Goal: Book appointment/travel/reservation

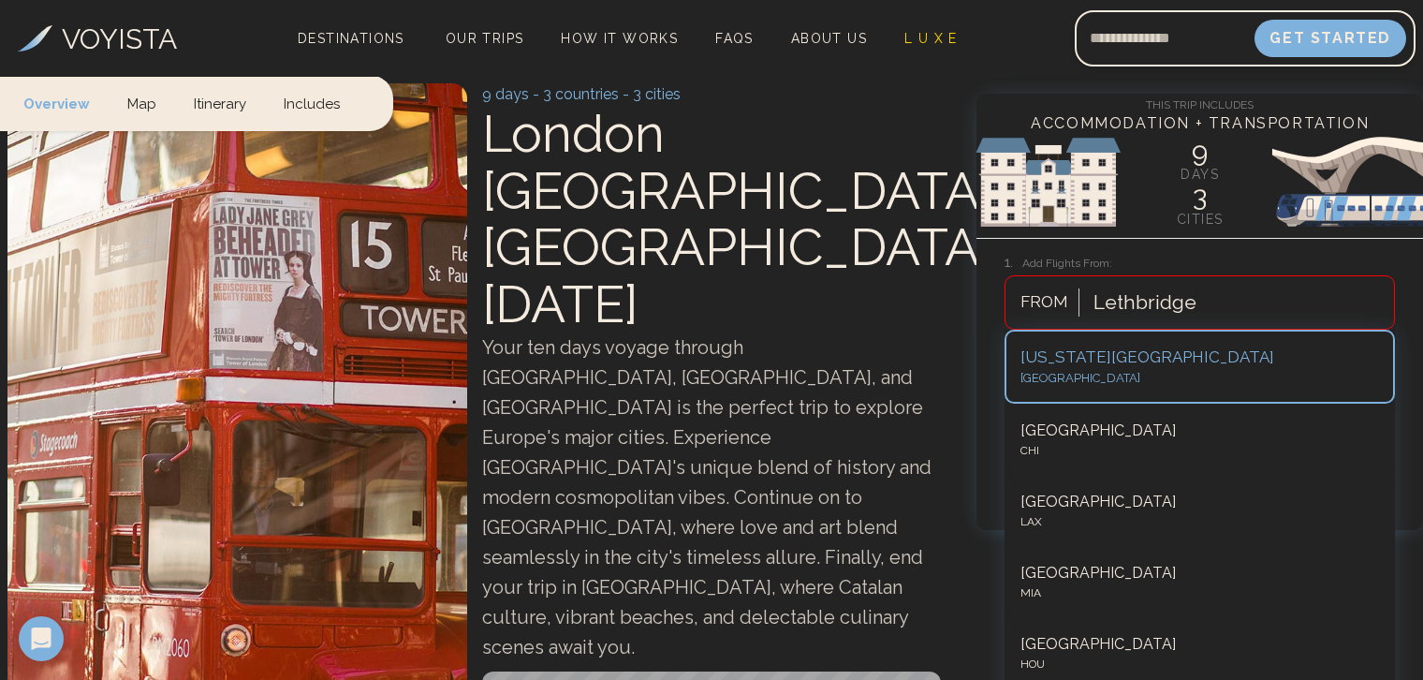
click at [1197, 292] on div "Lethbridge" at bounding box center [1239, 302] width 310 height 41
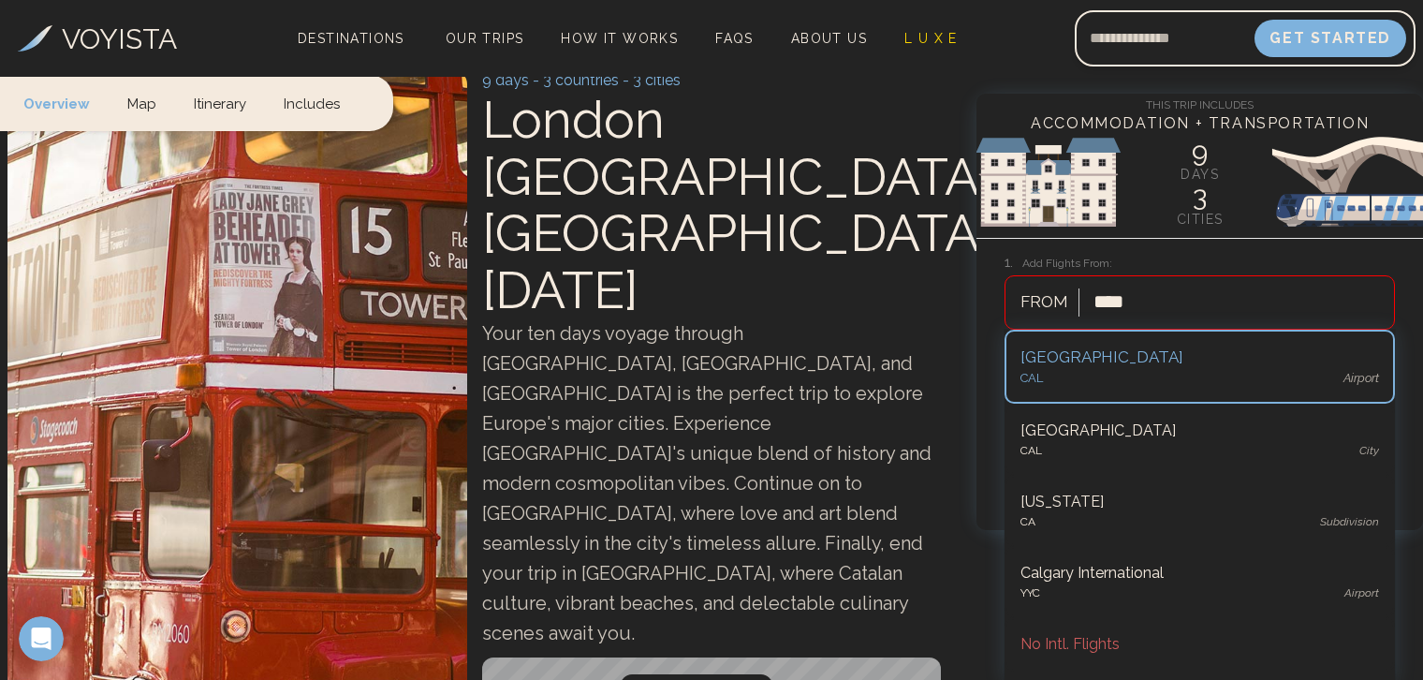
type input "*****"
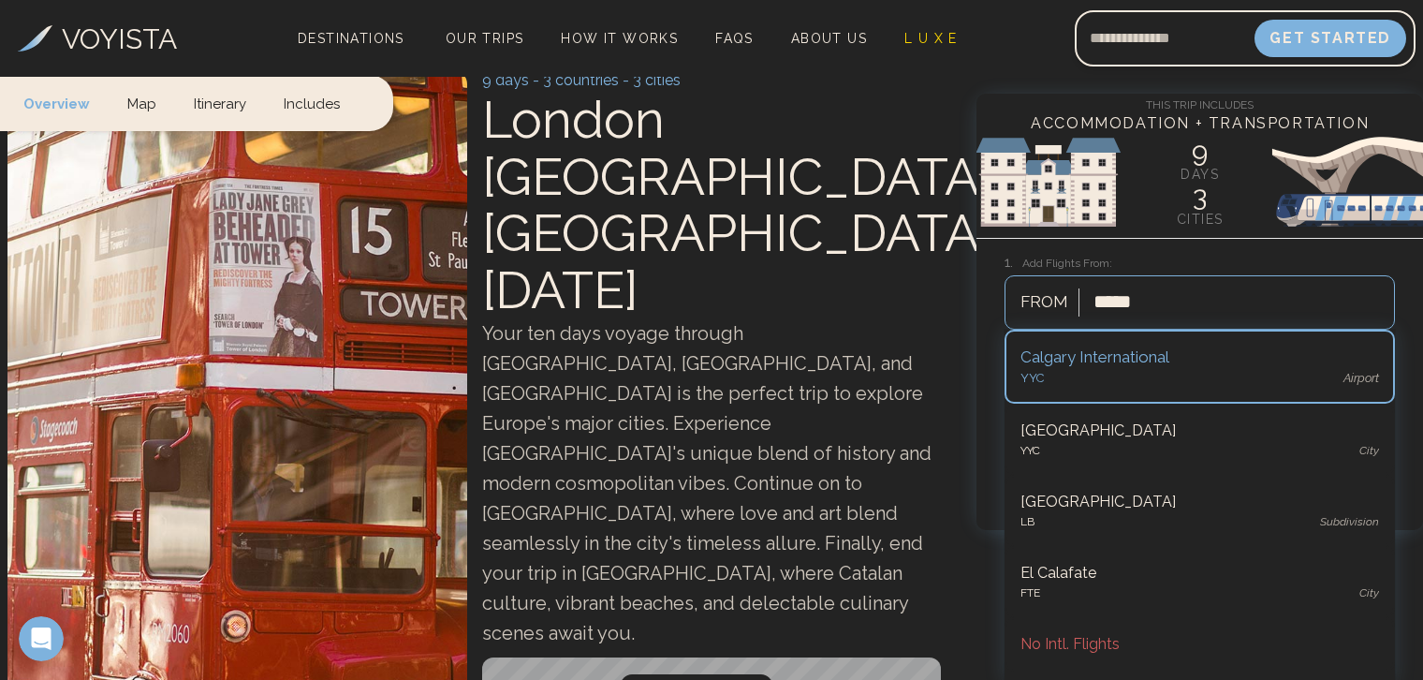
click at [1071, 368] on div "Calgary International" at bounding box center [1199, 357] width 359 height 24
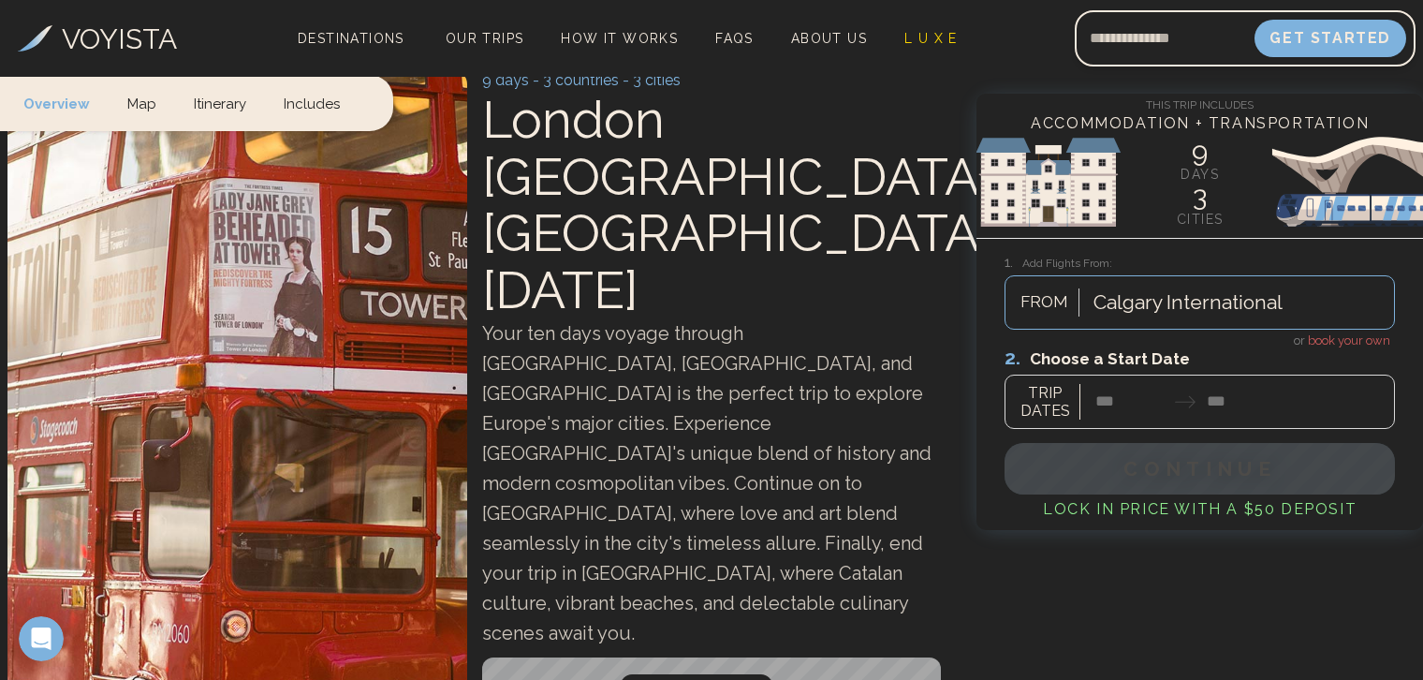
click at [1105, 400] on div at bounding box center [1199, 386] width 390 height 83
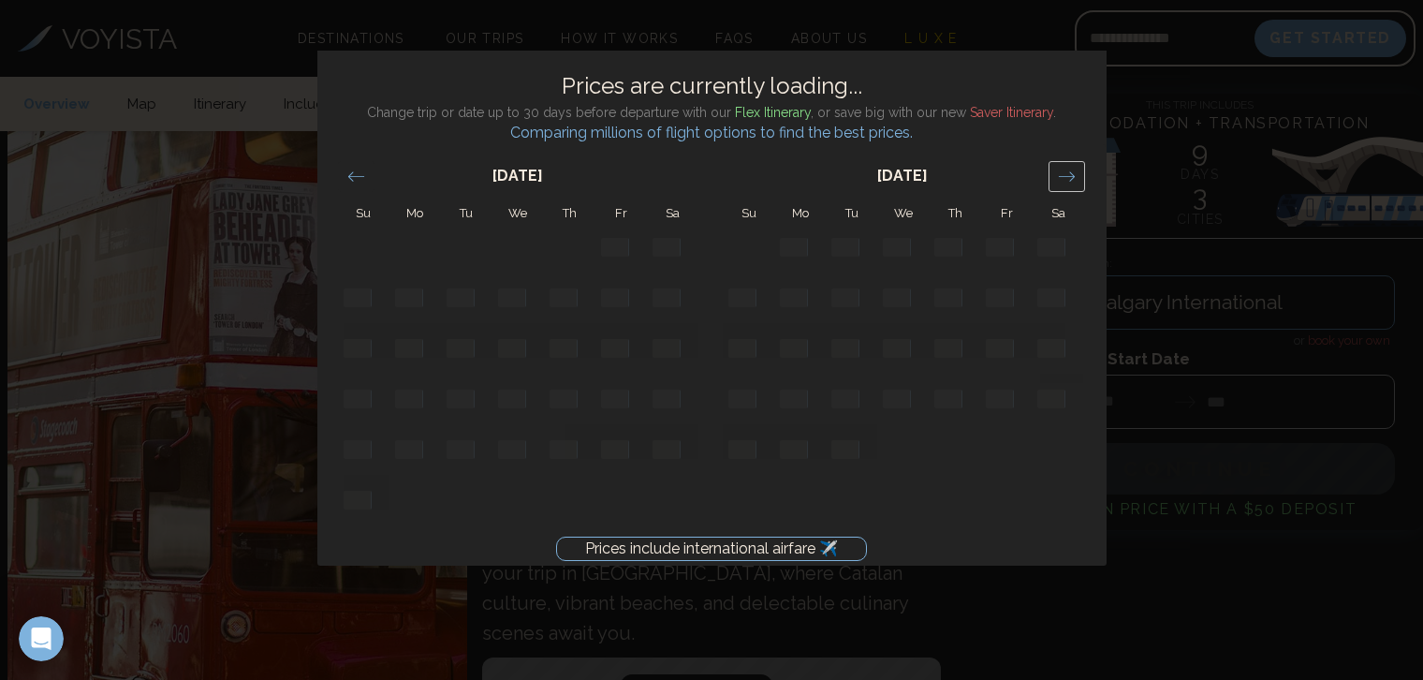
click at [1062, 184] on icon "Move forward to switch to the next month." at bounding box center [1067, 177] width 18 height 18
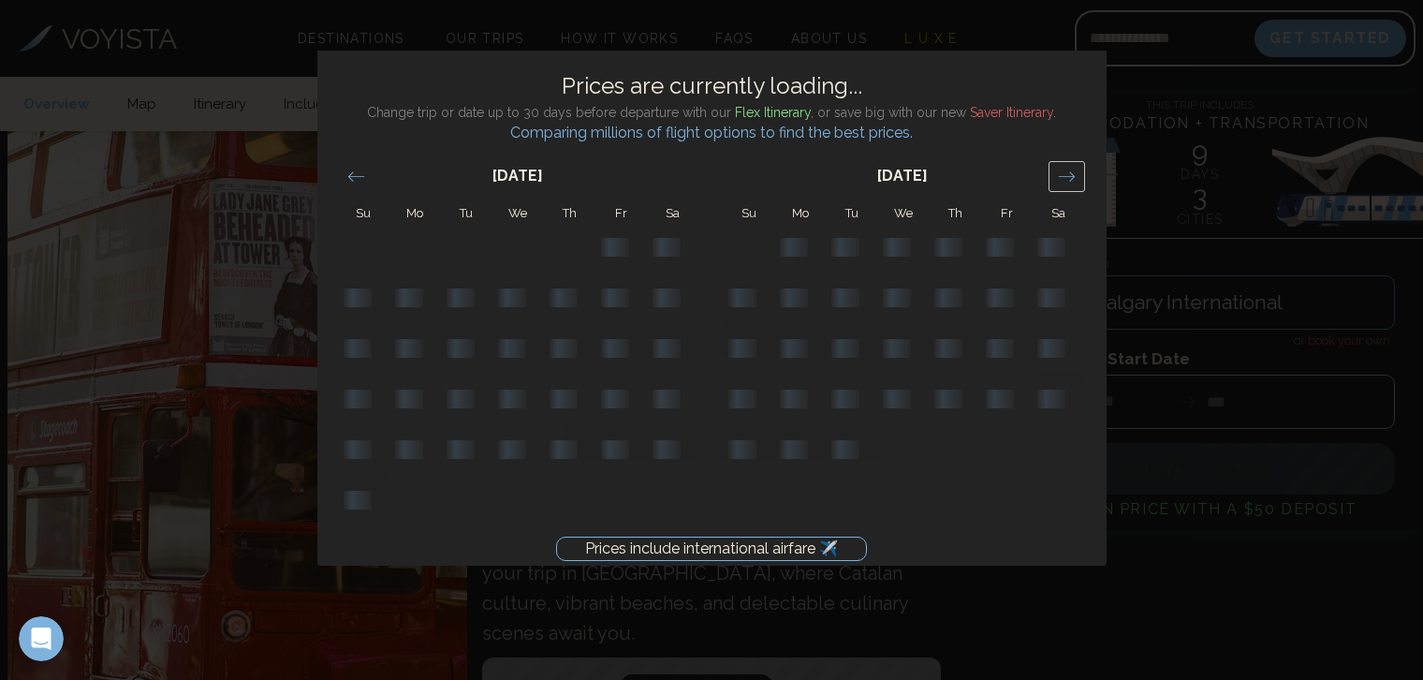
click at [1062, 184] on icon "Move forward to switch to the next month." at bounding box center [1067, 177] width 18 height 18
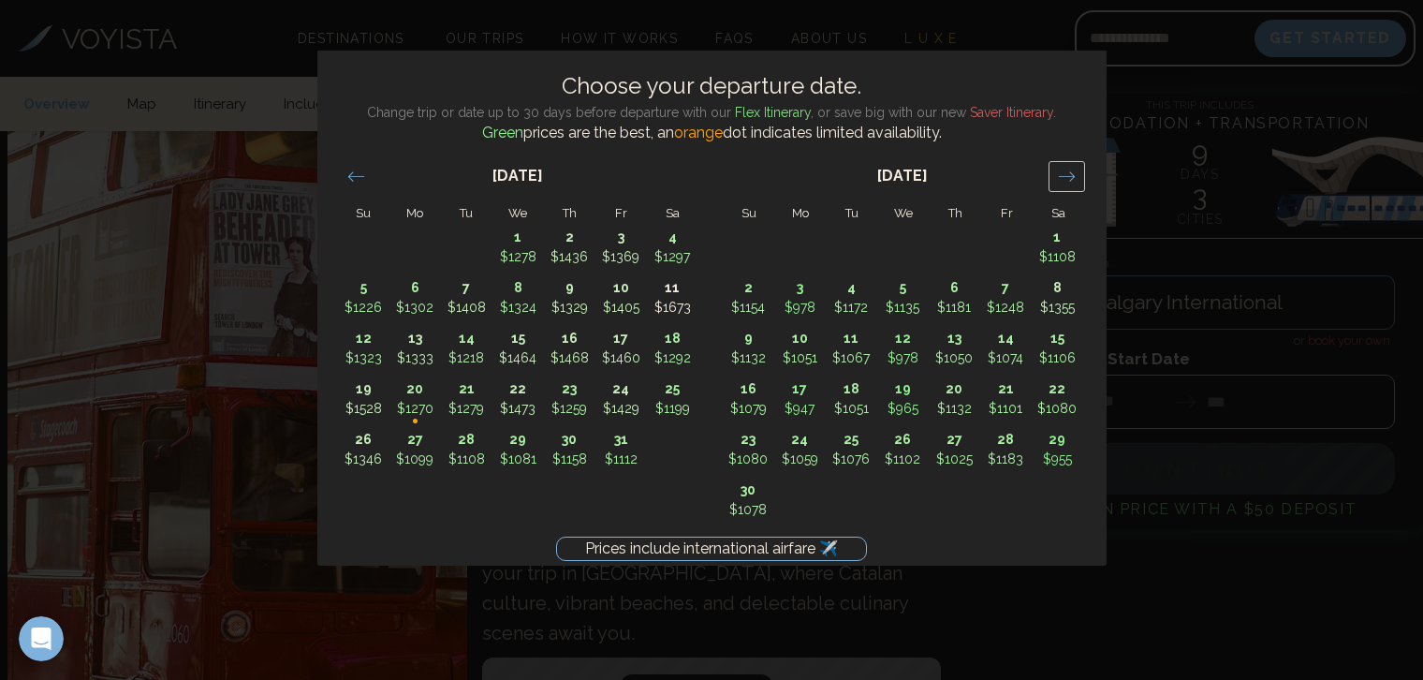
click at [1062, 184] on icon "Move forward to switch to the next month." at bounding box center [1067, 177] width 18 height 18
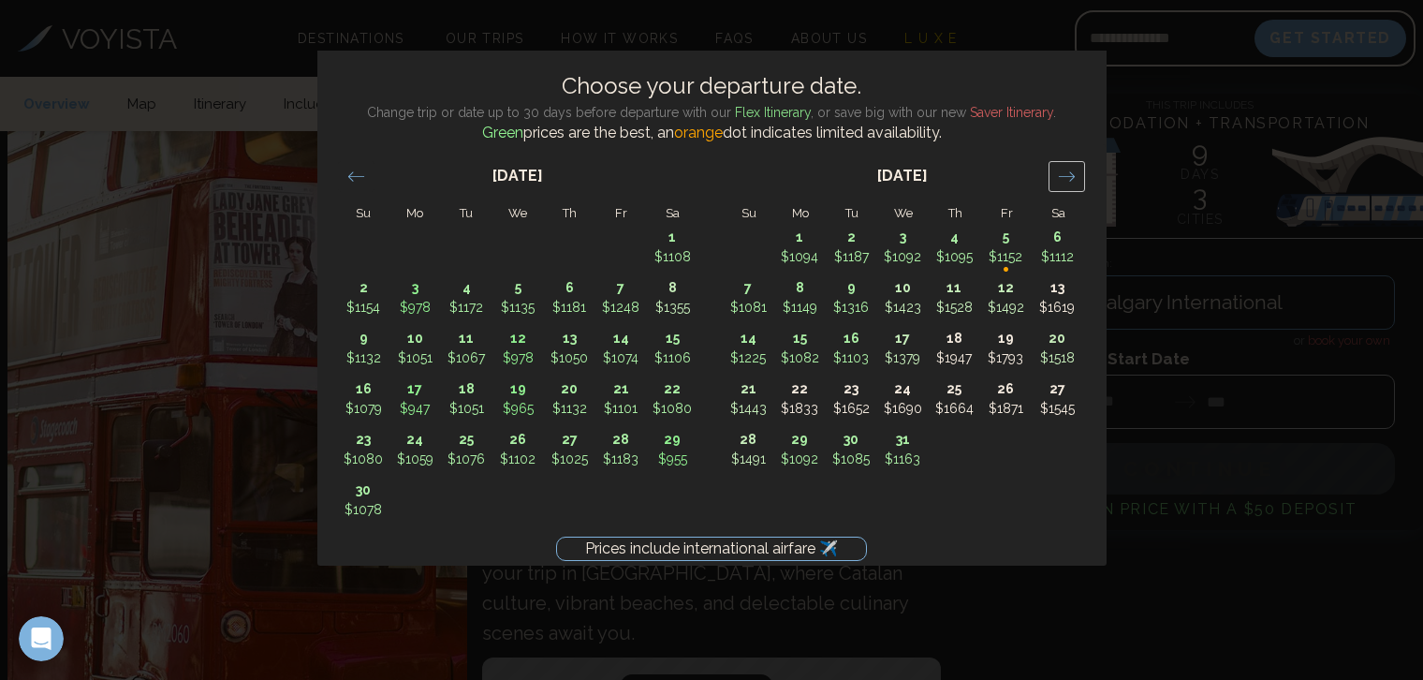
click at [1062, 184] on icon "Move forward to switch to the next month." at bounding box center [1067, 177] width 18 height 18
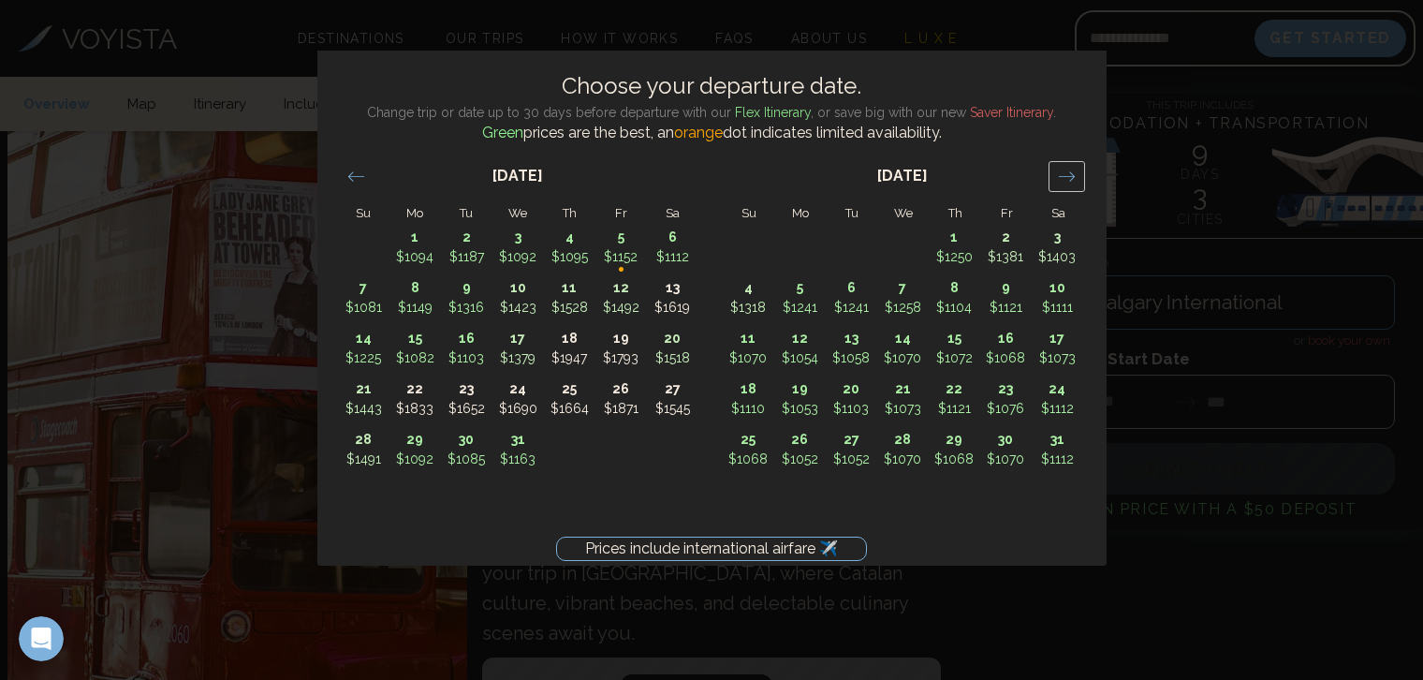
click at [1062, 184] on icon "Move forward to switch to the next month." at bounding box center [1067, 177] width 18 height 18
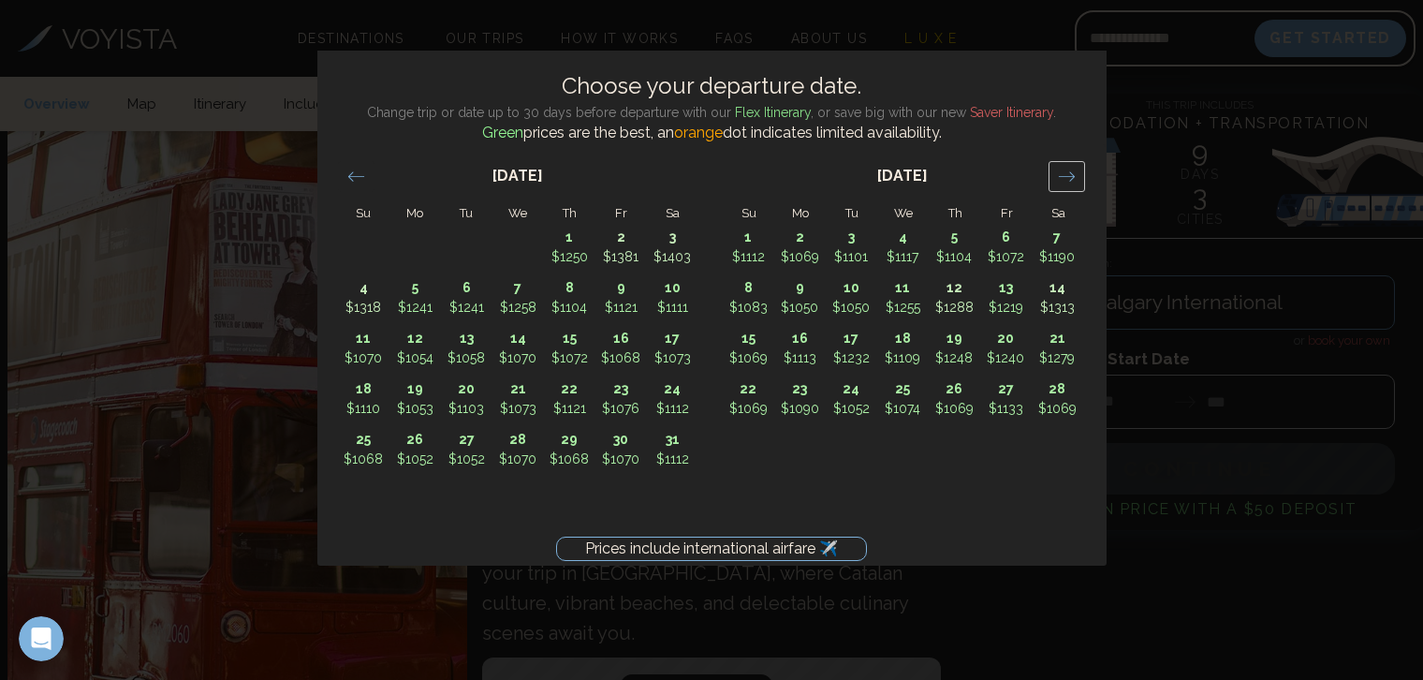
click at [1062, 184] on icon "Move forward to switch to the next month." at bounding box center [1067, 177] width 18 height 18
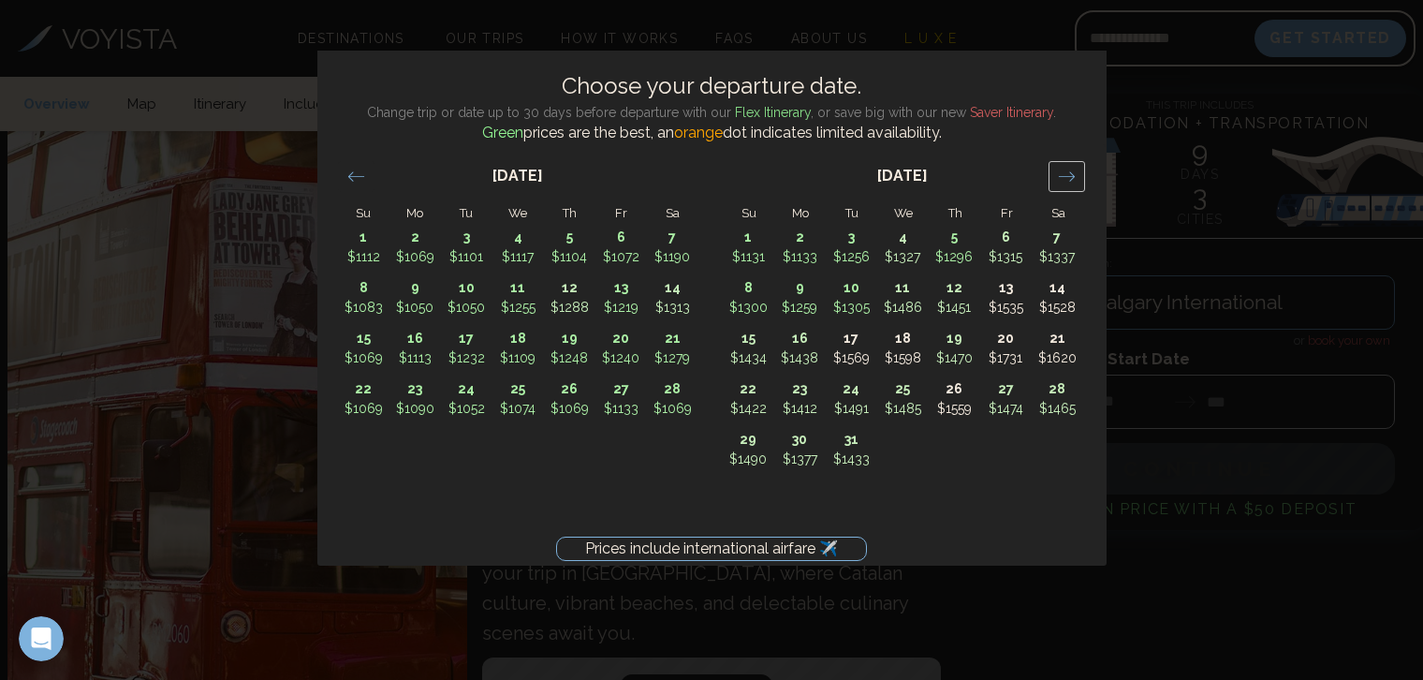
click at [1062, 184] on icon "Move forward to switch to the next month." at bounding box center [1067, 177] width 18 height 18
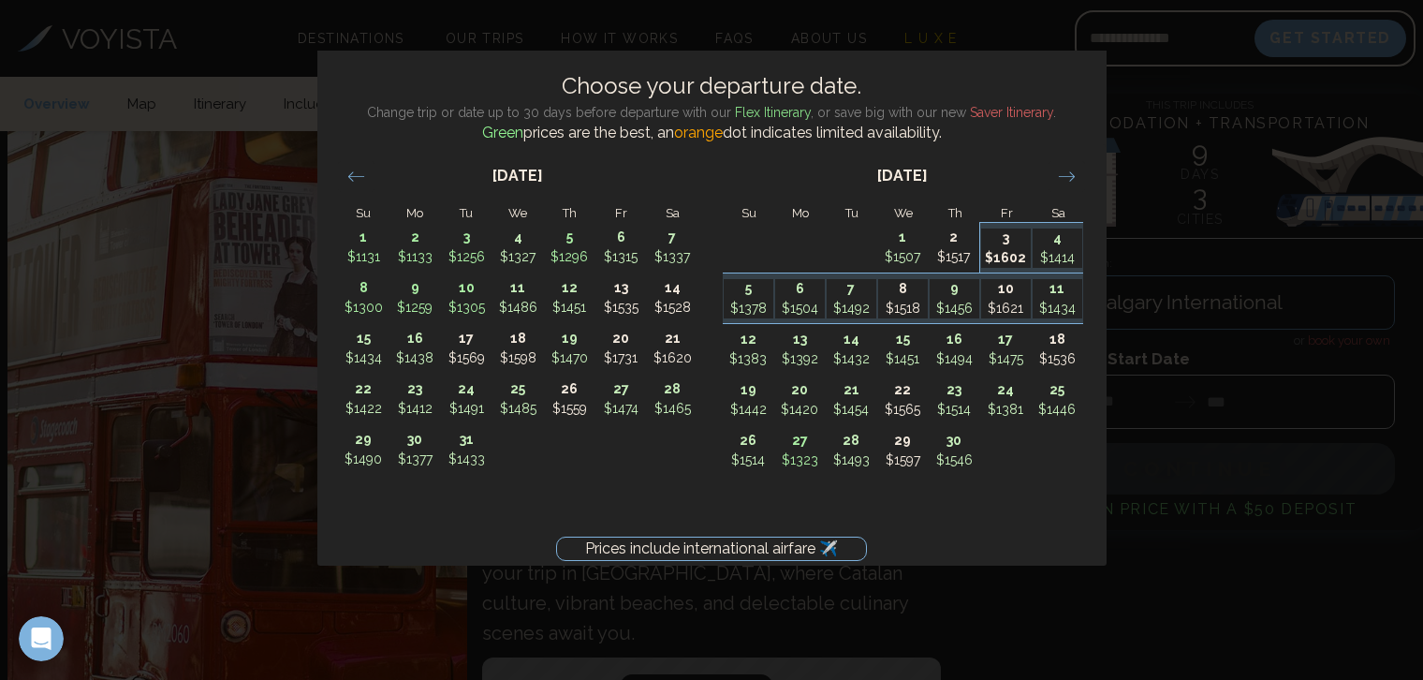
click at [1006, 237] on p "3" at bounding box center [1006, 238] width 50 height 20
type input "*******"
type input "********"
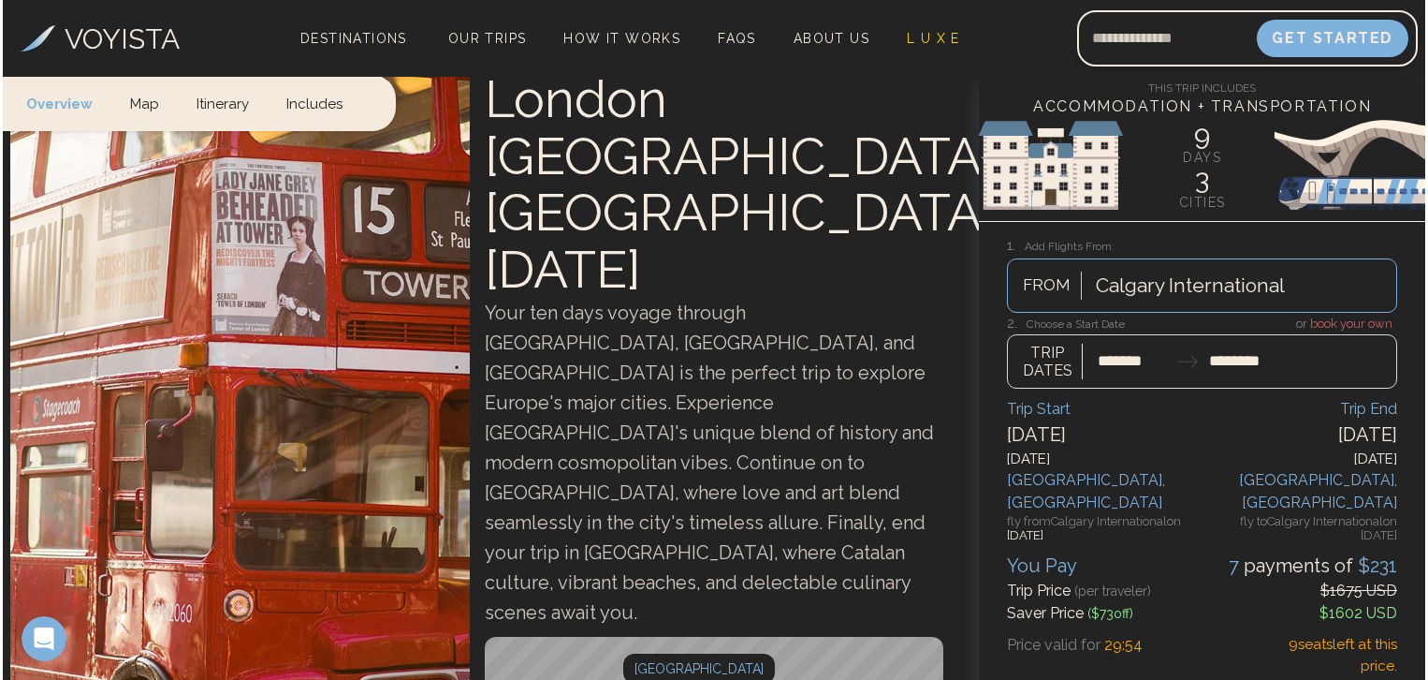
scroll to position [102, 0]
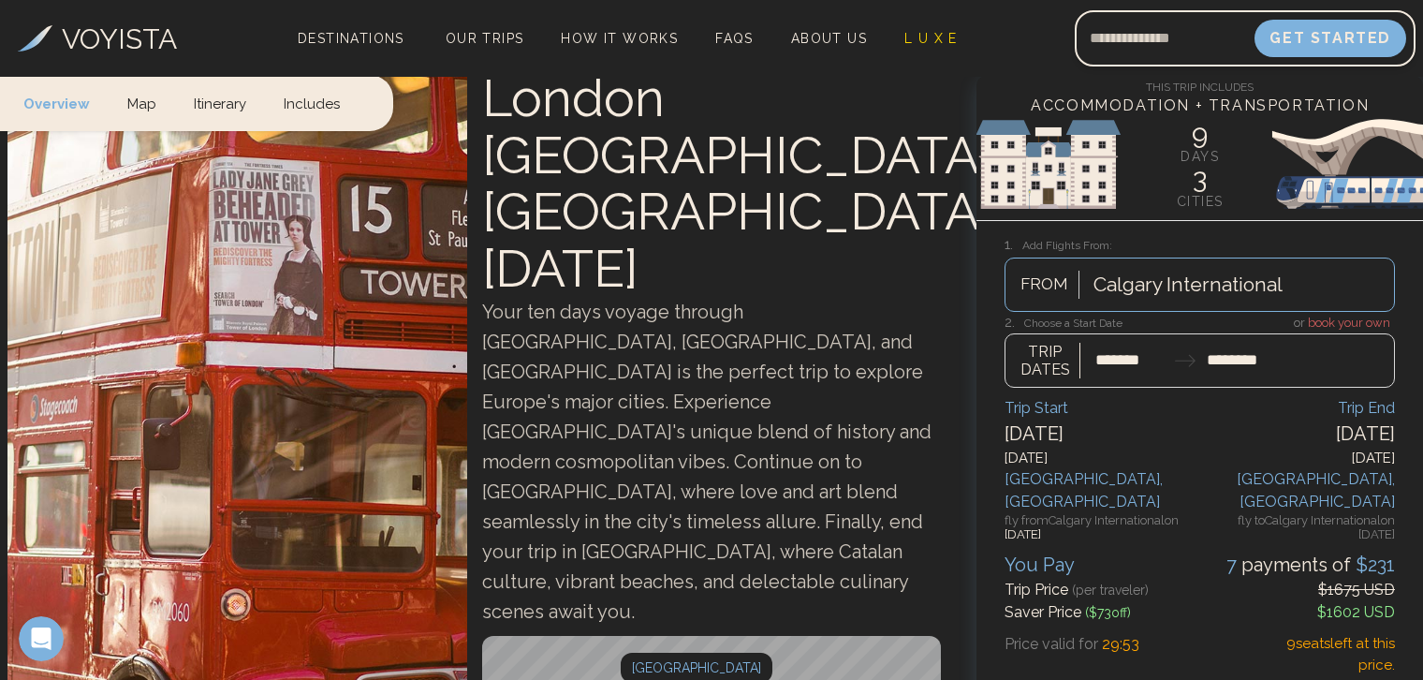
click at [1226, 350] on div at bounding box center [1199, 351] width 390 height 74
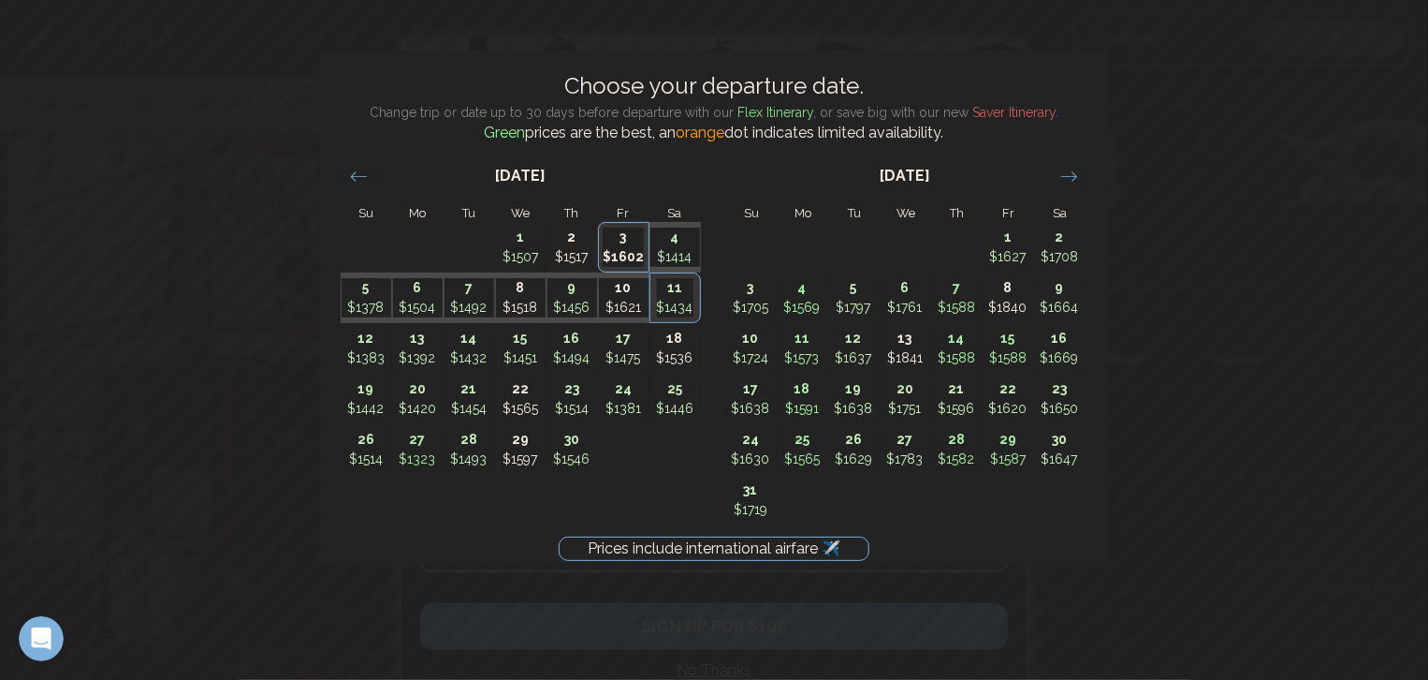
click at [1236, 229] on div "Prices include international airfare ✈️ Choose your departure date. Change trip…" at bounding box center [714, 340] width 1428 height 680
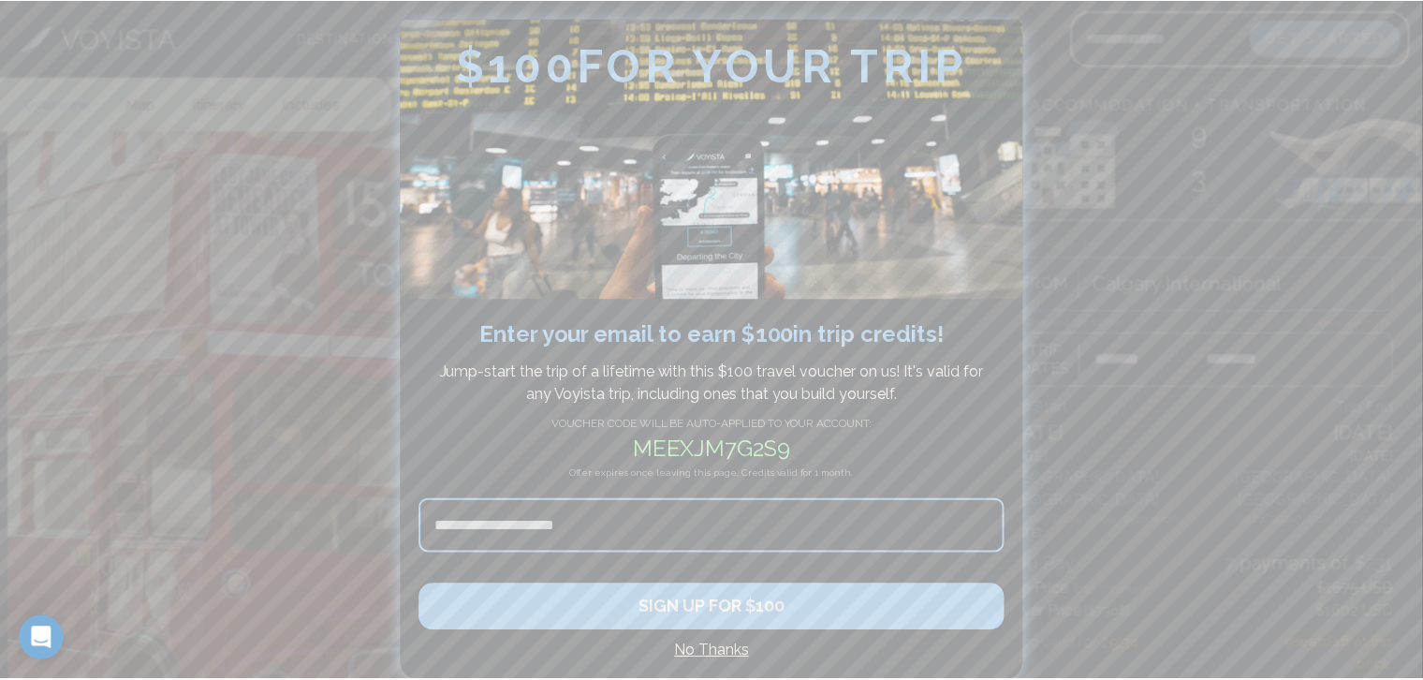
scroll to position [0, 0]
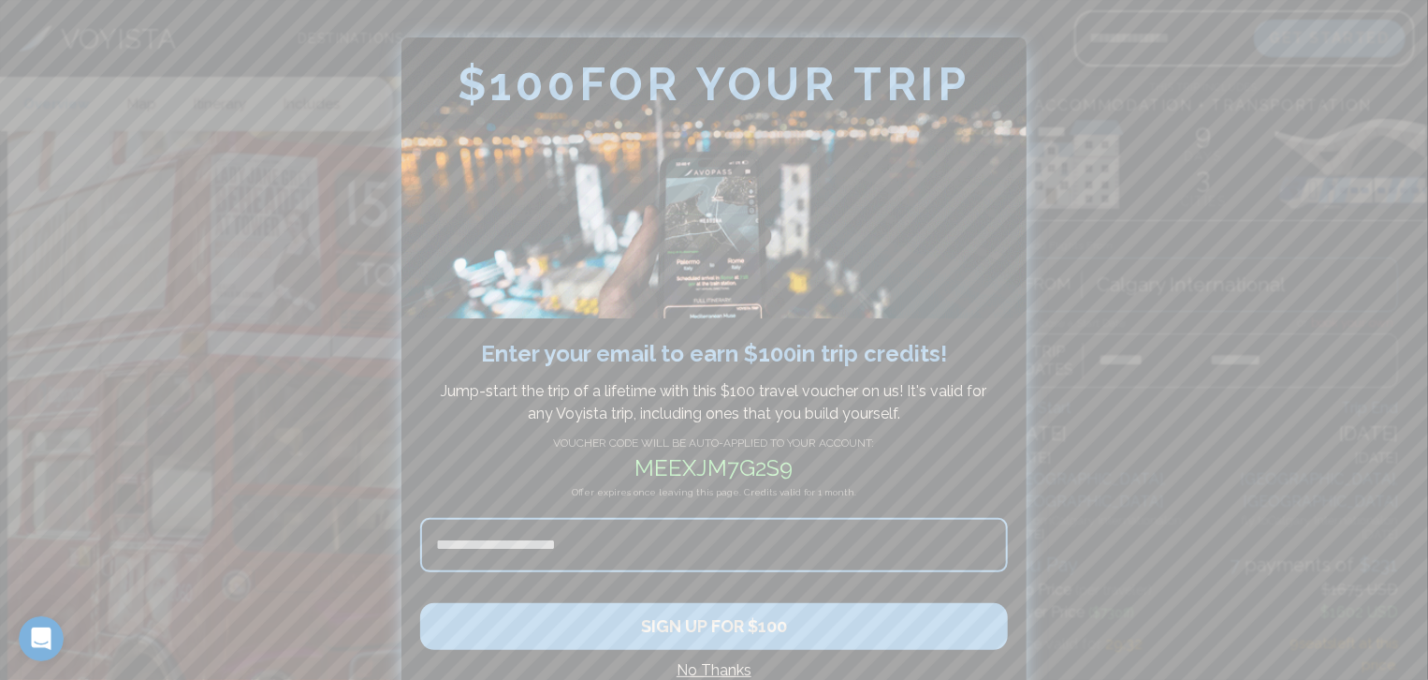
click at [311, 227] on div at bounding box center [714, 340] width 1428 height 680
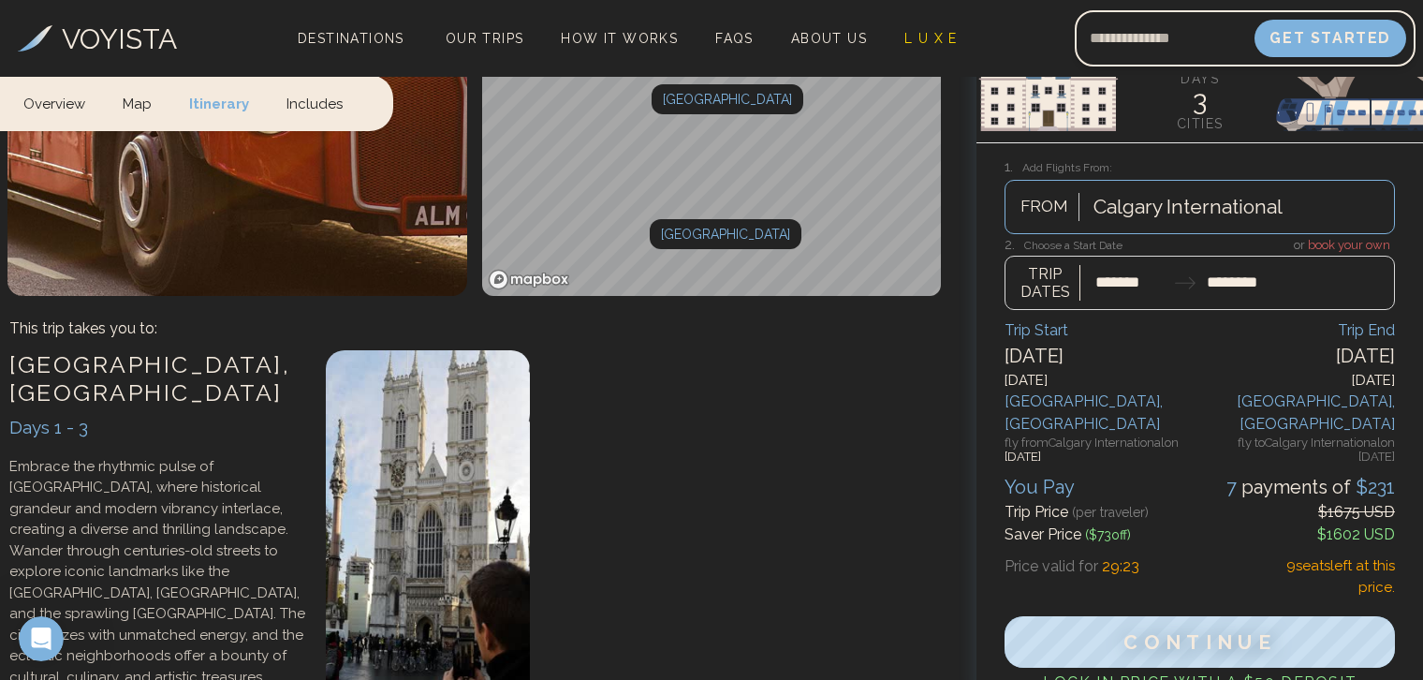
scroll to position [725, 0]
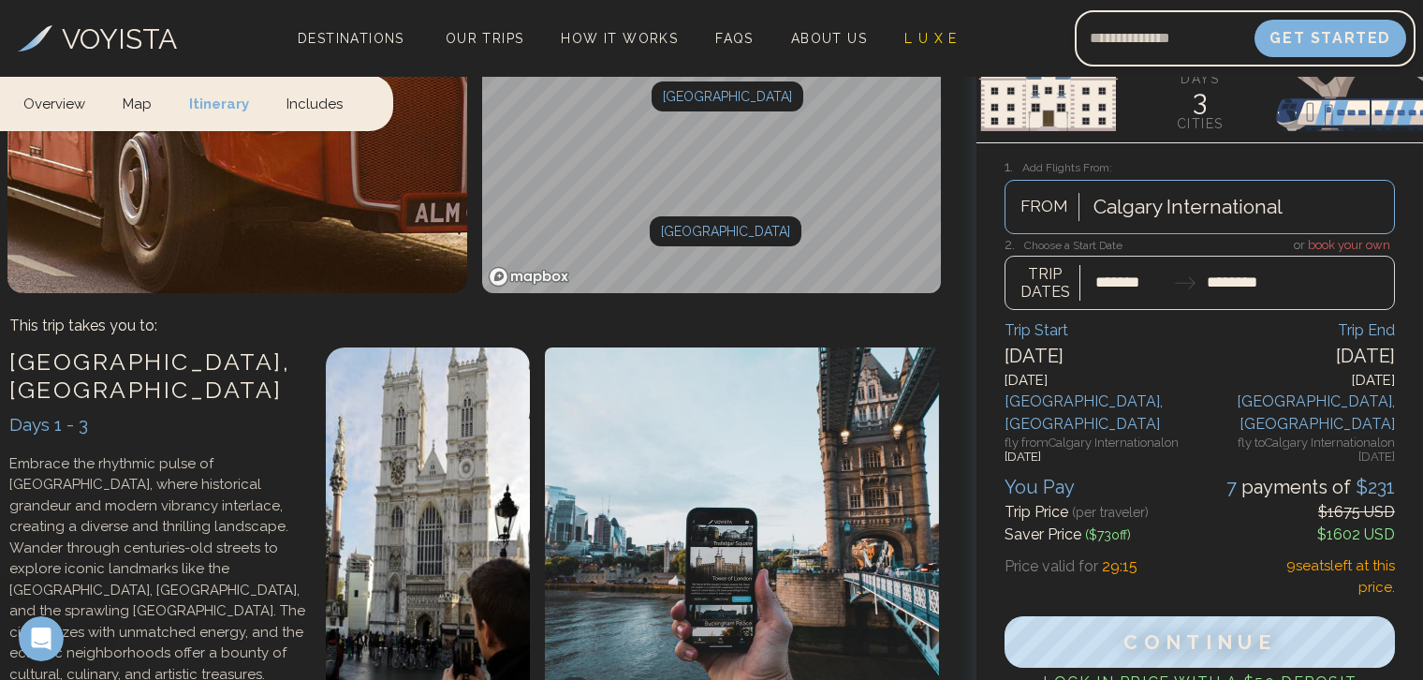
click at [1229, 348] on div "[DATE]" at bounding box center [1297, 356] width 195 height 28
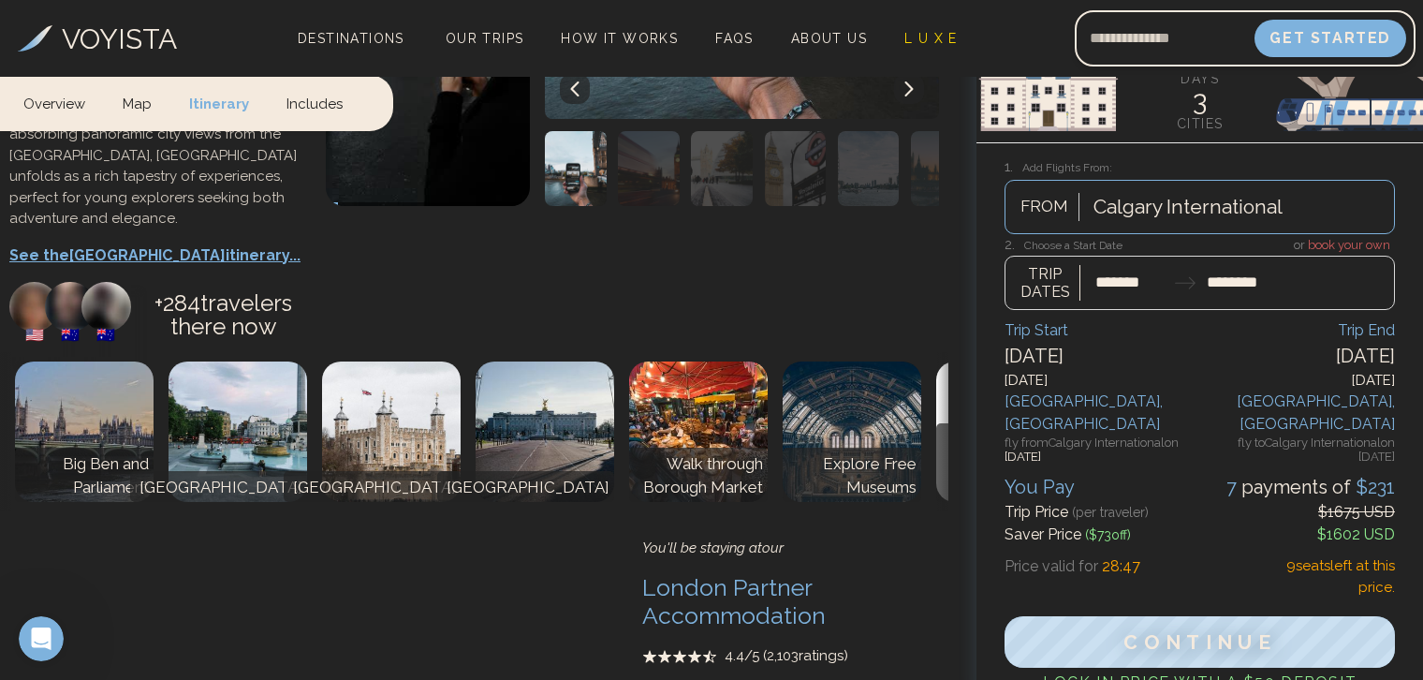
scroll to position [1387, 0]
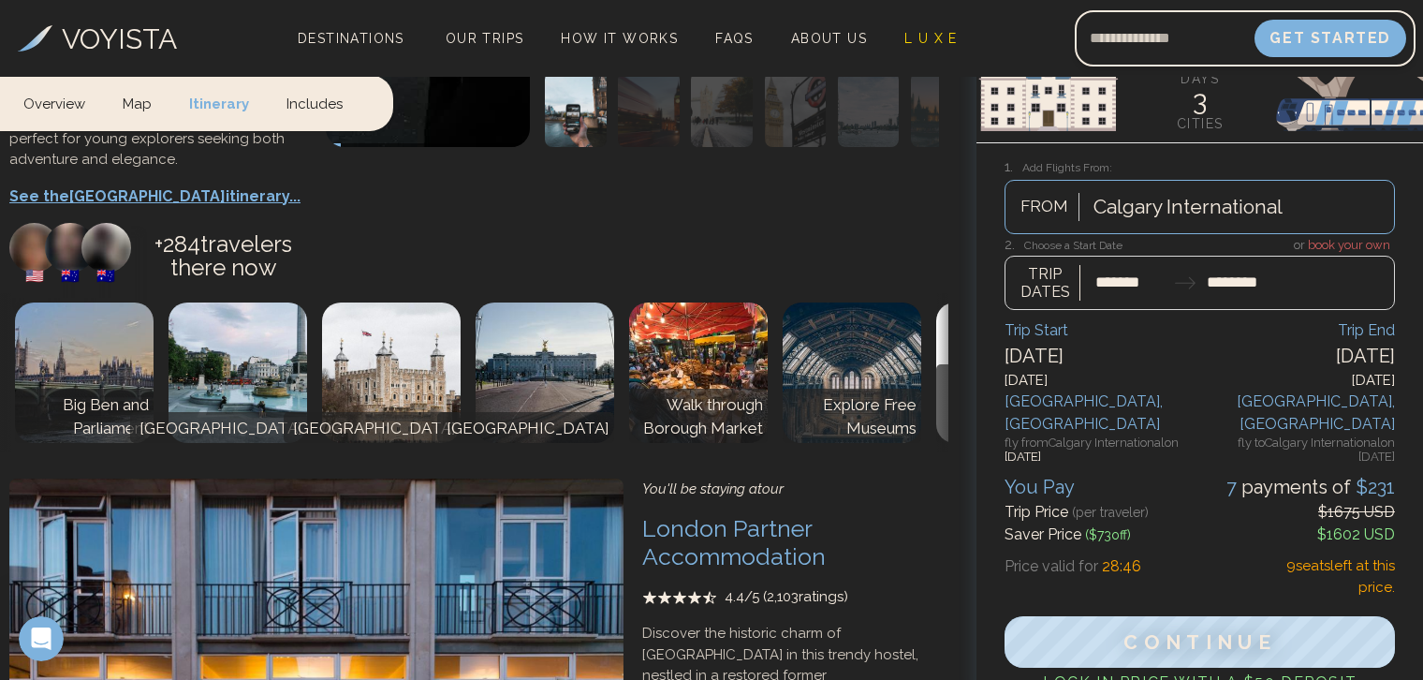
click at [453, 478] on img at bounding box center [308, 665] width 629 height 374
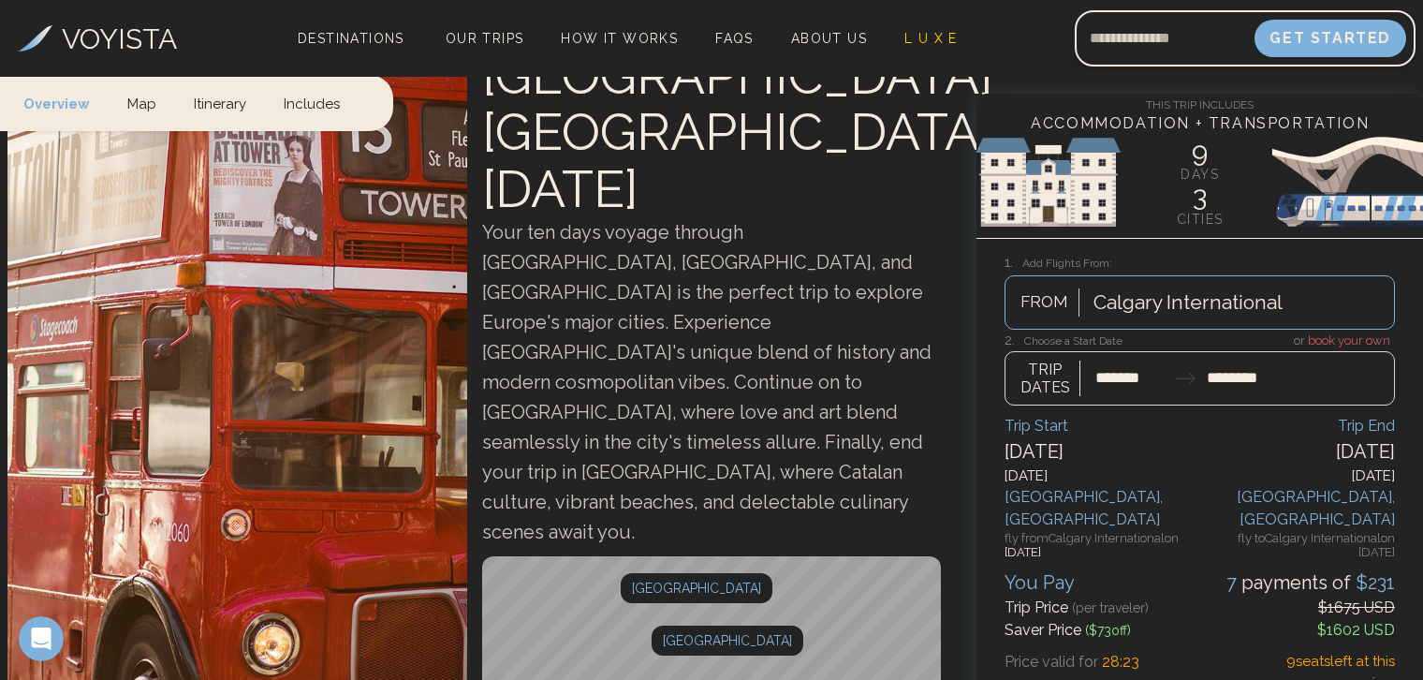
scroll to position [0, 0]
